Goal: Check status: Check status

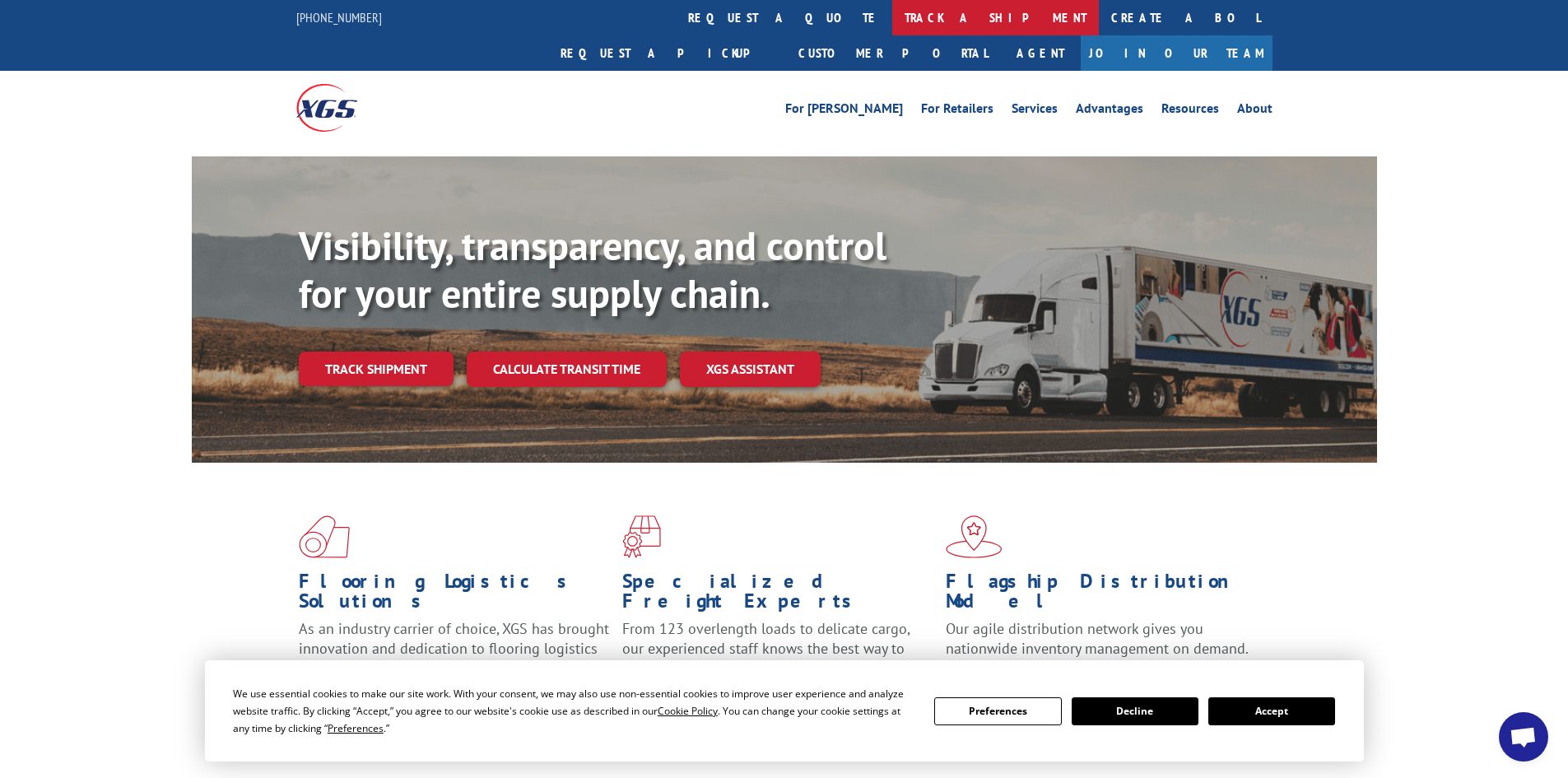
click at [892, 22] on link "track a shipment" at bounding box center [995, 17] width 207 height 35
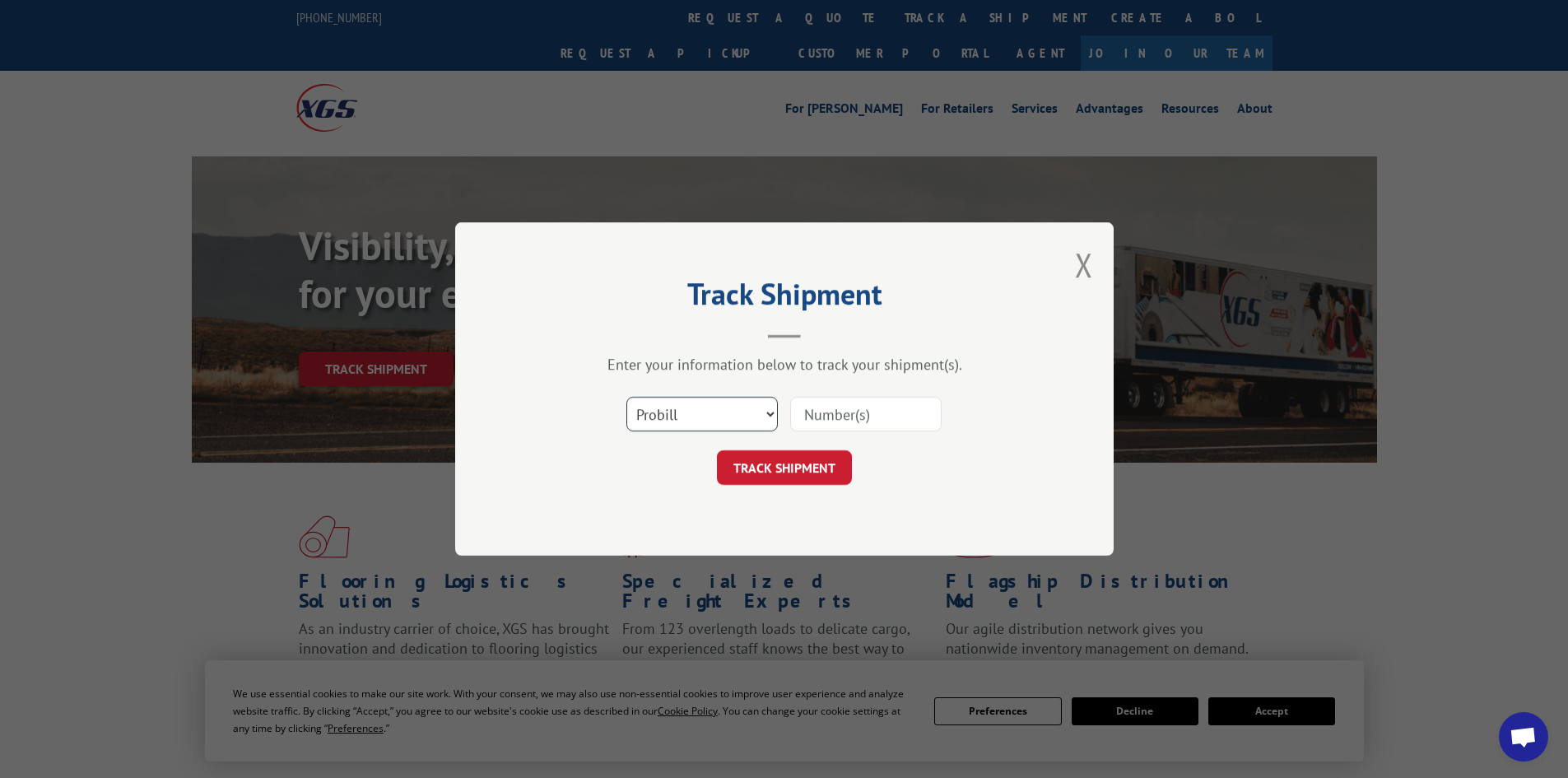
click at [710, 409] on select "Select category... Probill BOL PO" at bounding box center [701, 414] width 152 height 34
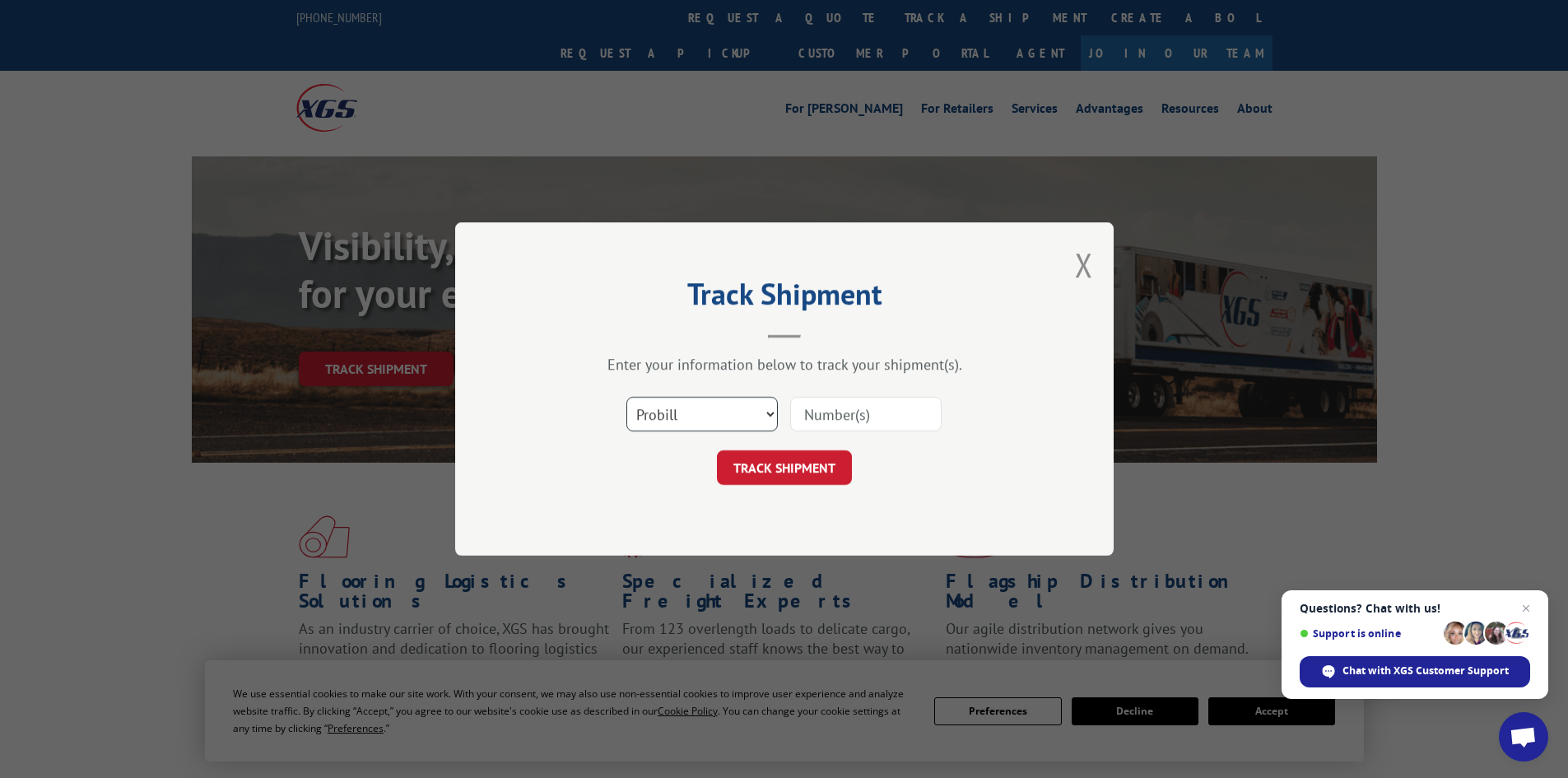
select select "bol"
click at [626, 397] on select "Select category... Probill BOL PO" at bounding box center [701, 414] width 152 height 34
click at [831, 411] on input at bounding box center [866, 414] width 152 height 34
paste input "5232105"
type input "5232105"
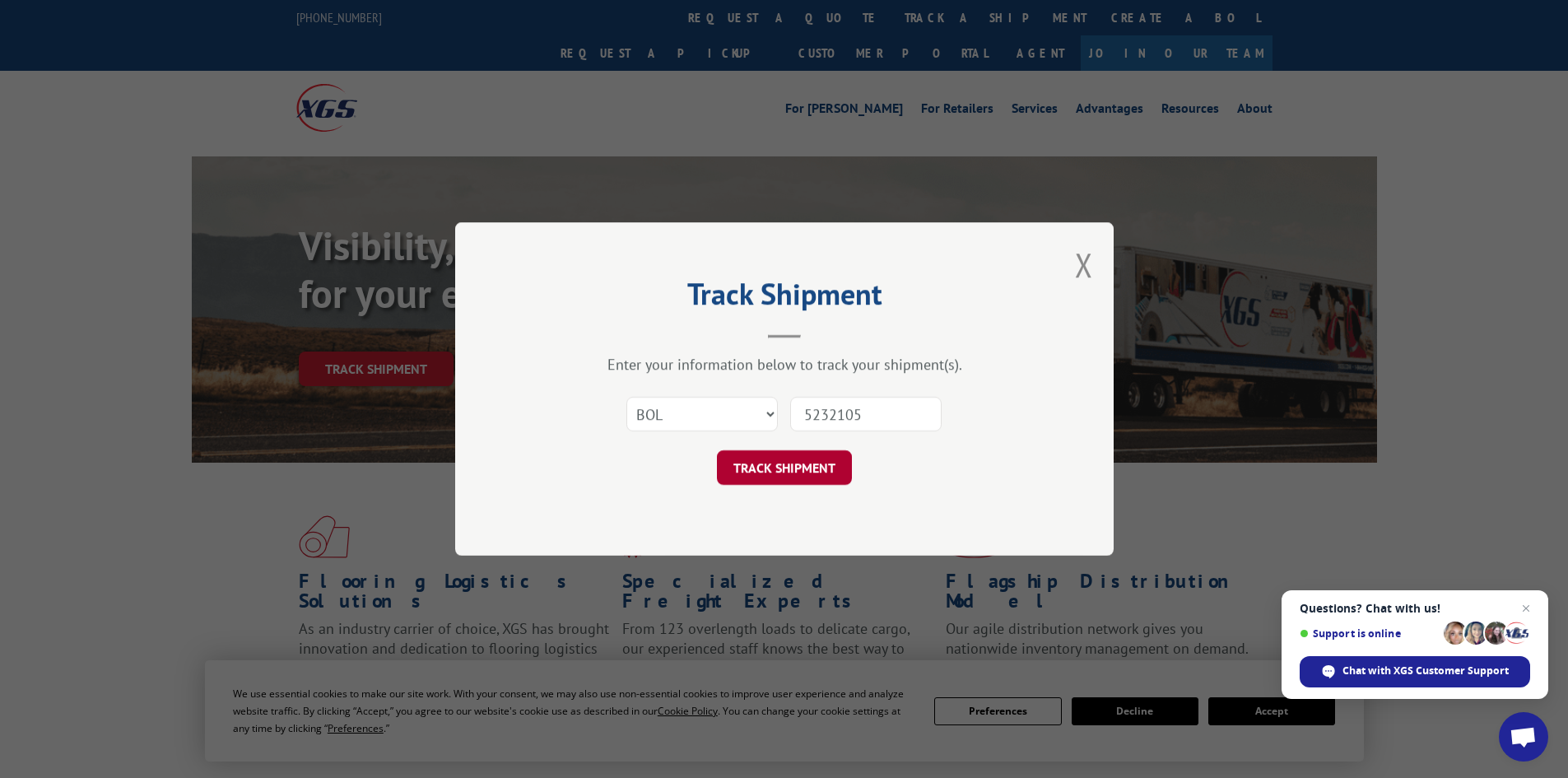
click at [806, 474] on button "TRACK SHIPMENT" at bounding box center [784, 467] width 135 height 34
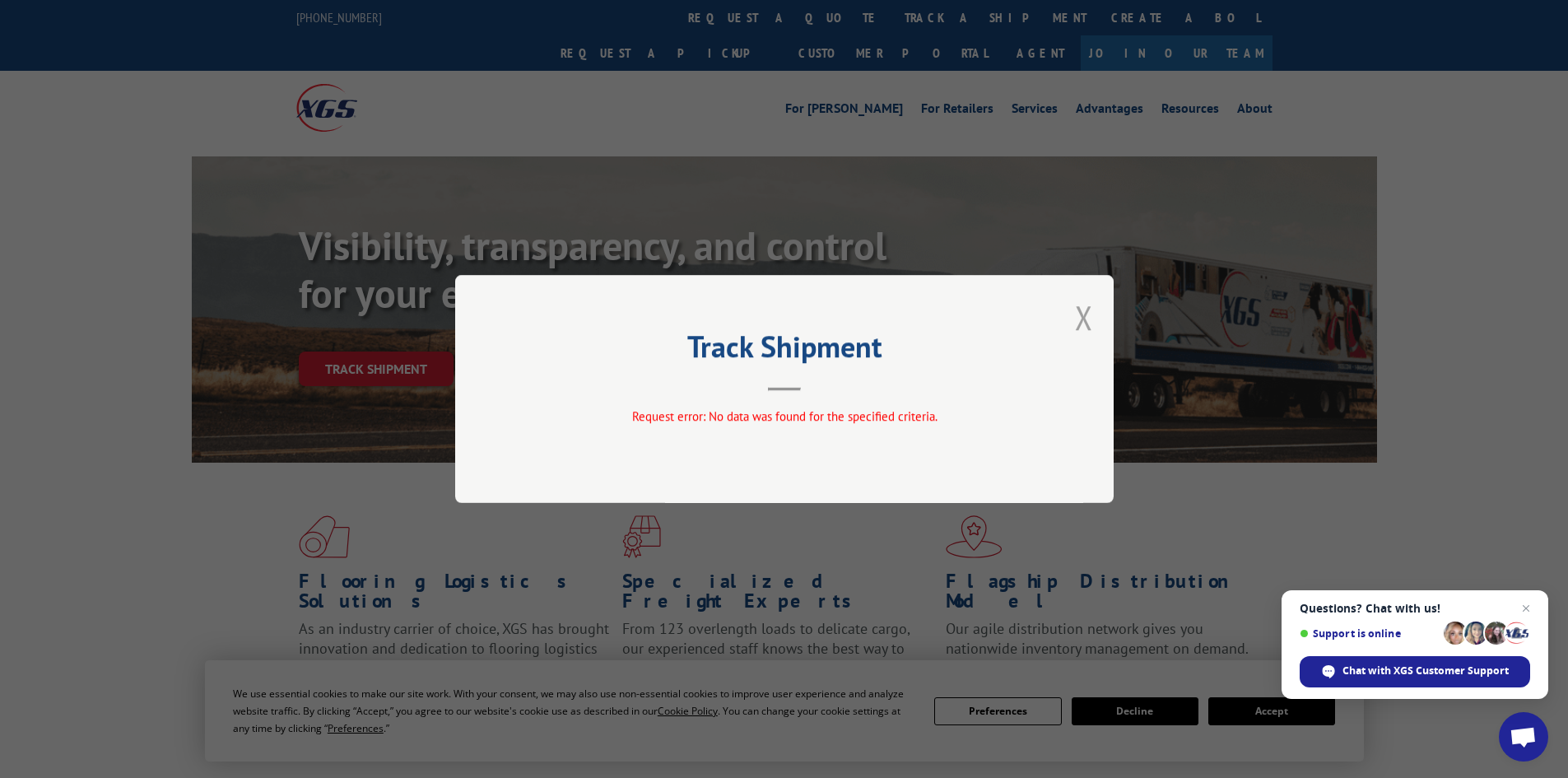
click at [1087, 314] on button "Close modal" at bounding box center [1084, 317] width 18 height 44
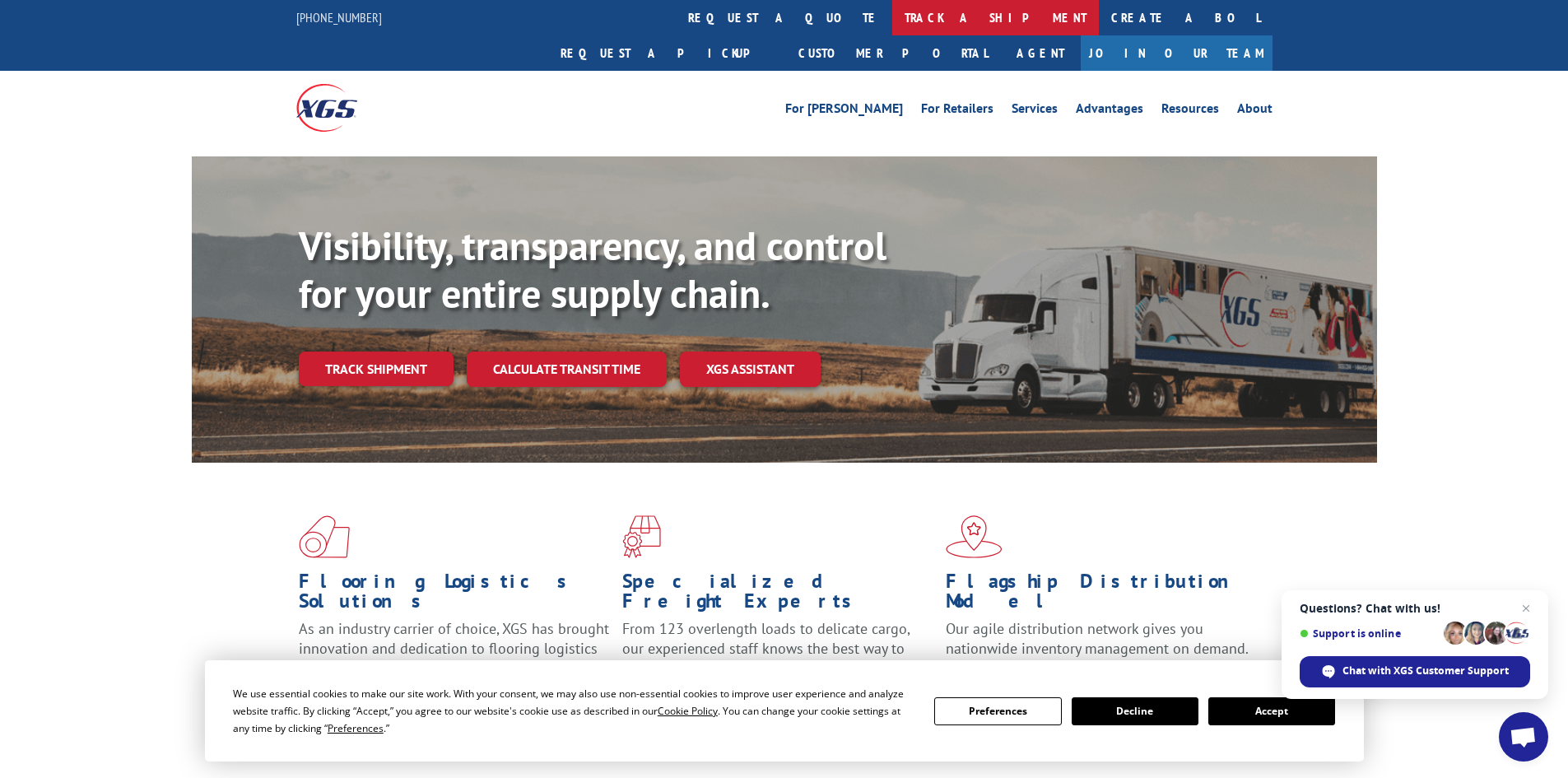
click at [892, 12] on link "track a shipment" at bounding box center [995, 17] width 207 height 35
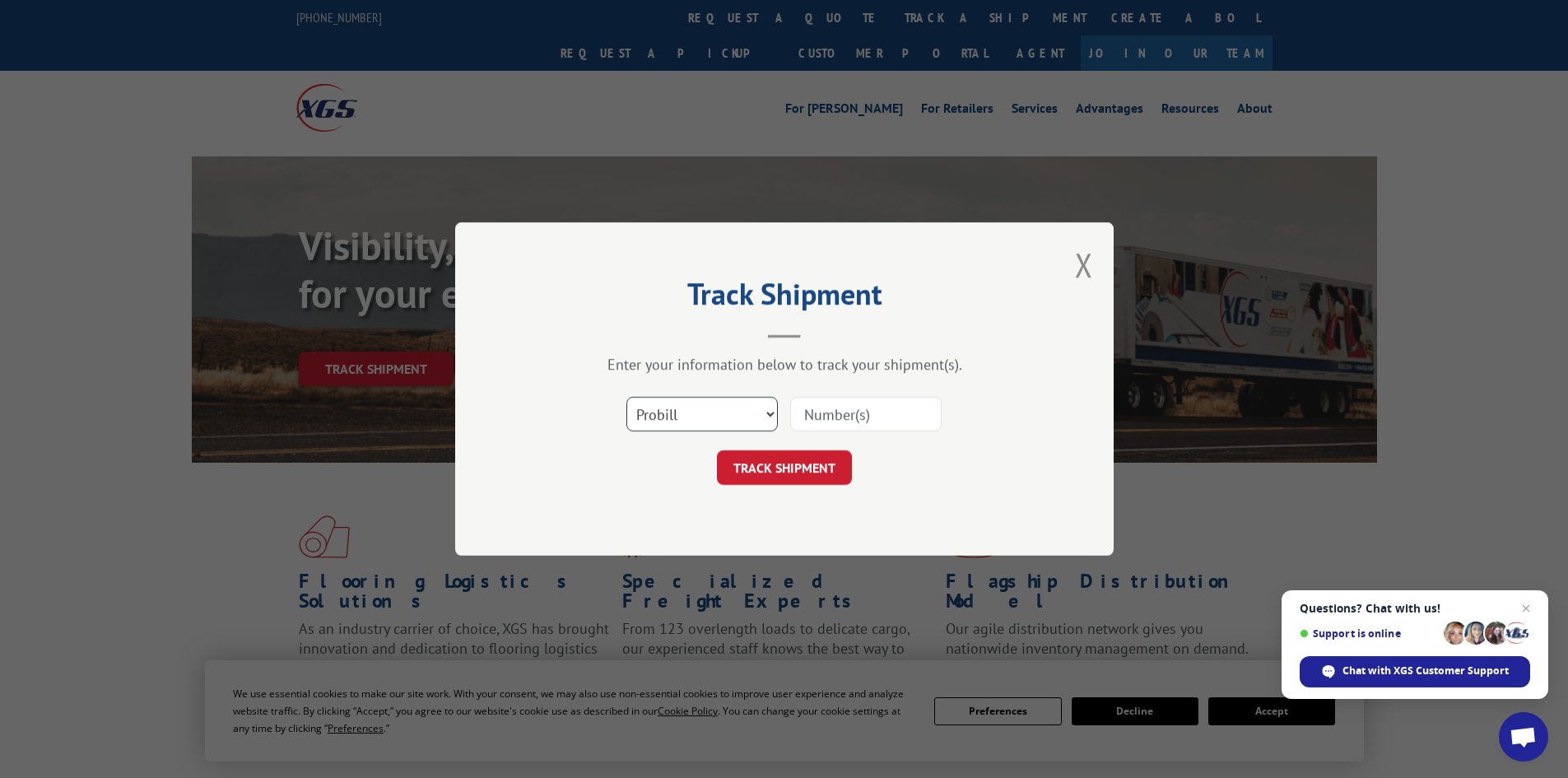
click at [705, 409] on select "Select category... Probill BOL PO" at bounding box center [701, 414] width 152 height 34
select select "bol"
click at [626, 397] on select "Select category... Probill BOL PO" at bounding box center [701, 414] width 152 height 34
click at [814, 418] on input at bounding box center [866, 414] width 152 height 34
paste input "5232105"
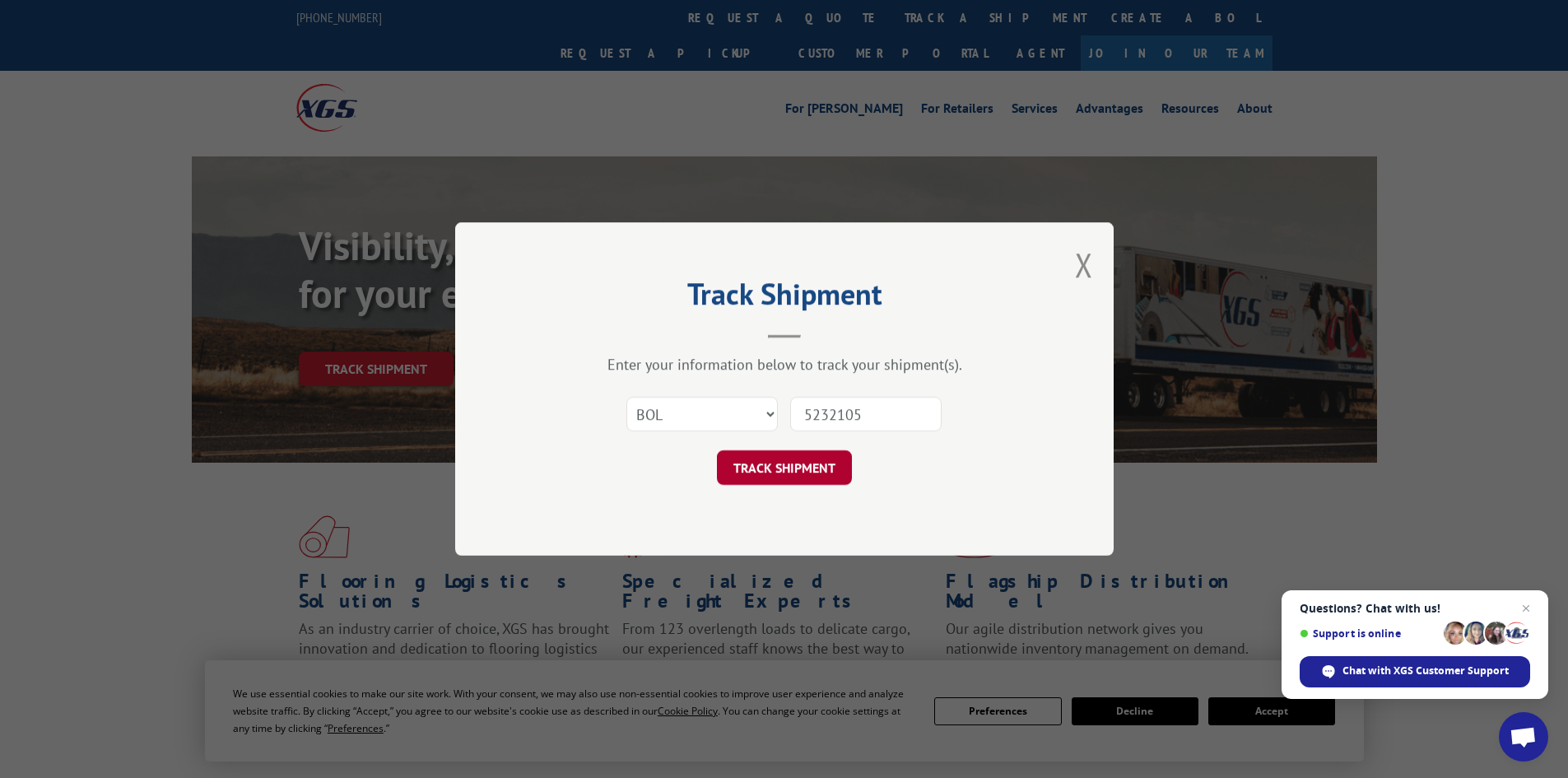
type input "5232105"
click at [773, 473] on button "TRACK SHIPMENT" at bounding box center [784, 467] width 135 height 34
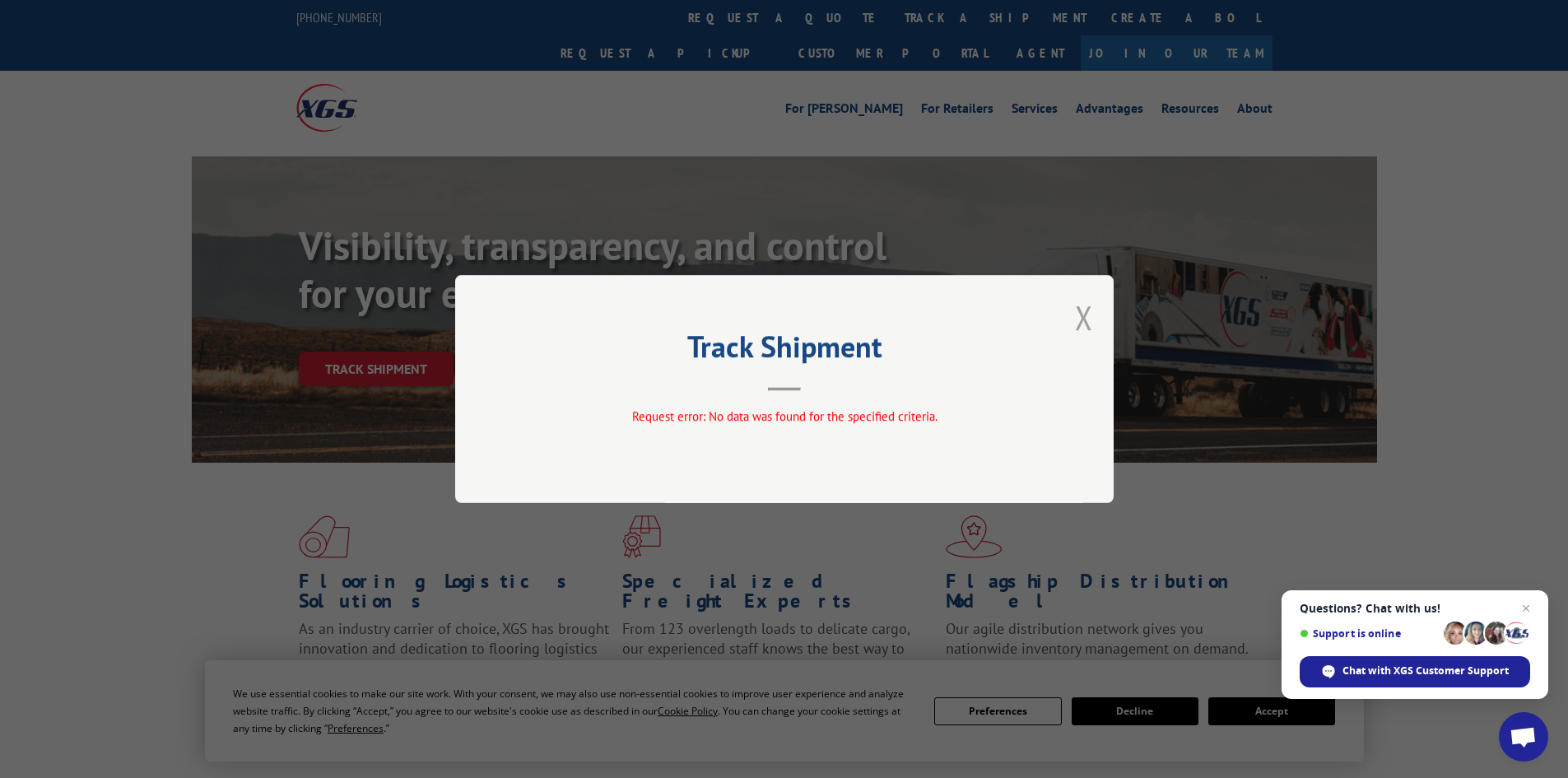
click at [1087, 314] on button "Close modal" at bounding box center [1084, 317] width 18 height 44
